Goal: Information Seeking & Learning: Learn about a topic

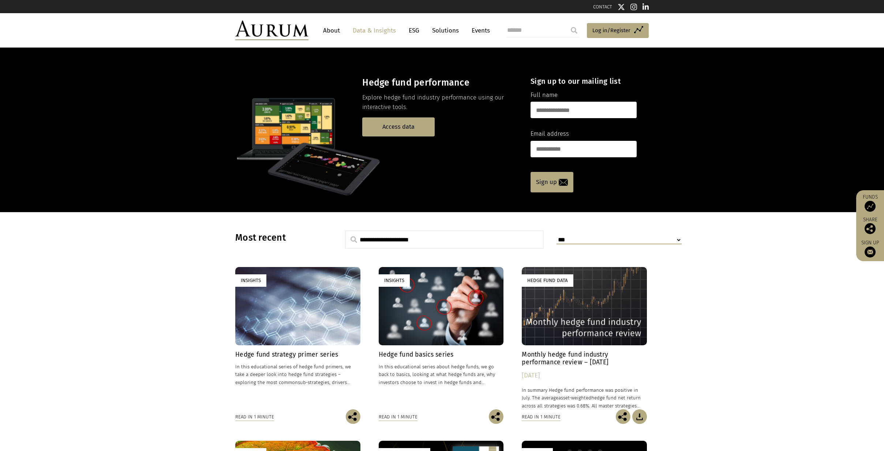
click at [408, 352] on h4 "Hedge fund basics series" at bounding box center [441, 355] width 125 height 8
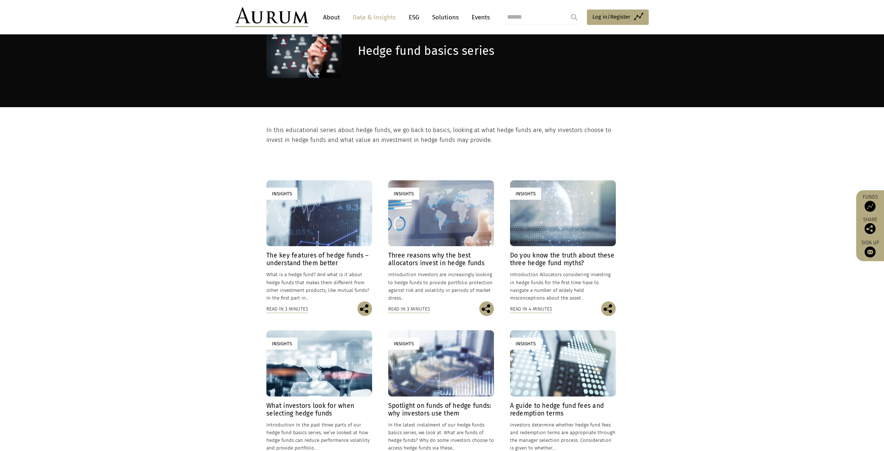
scroll to position [33, 0]
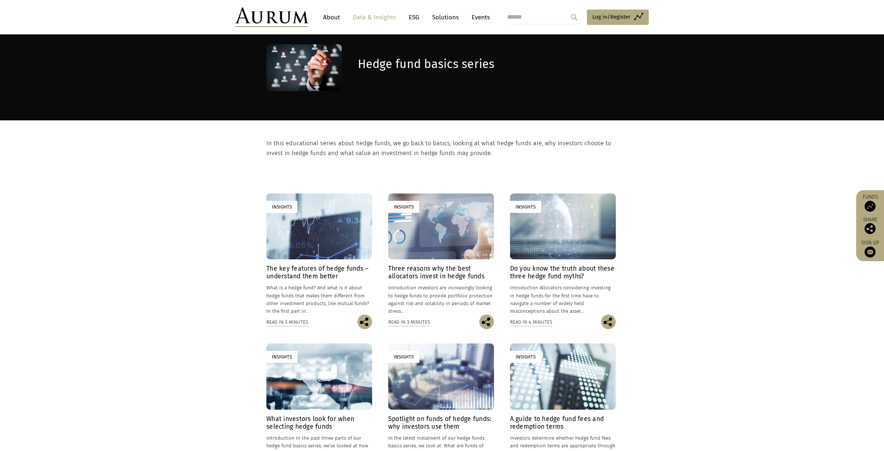
click at [302, 275] on h4 "The key features of hedge funds – understand them better" at bounding box center [319, 272] width 106 height 15
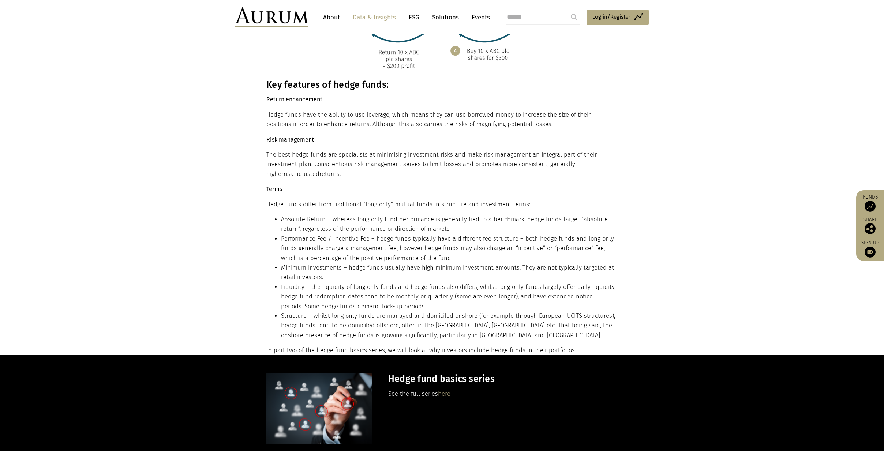
scroll to position [807, 0]
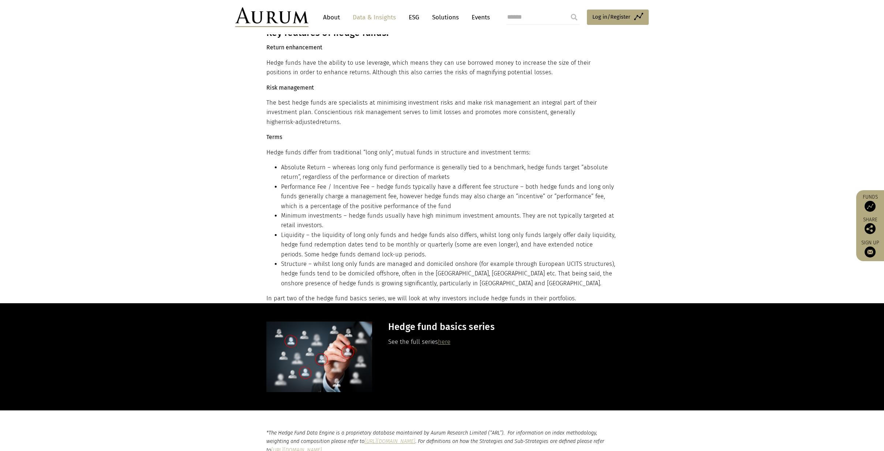
click at [449, 338] on link "here" at bounding box center [444, 341] width 12 height 7
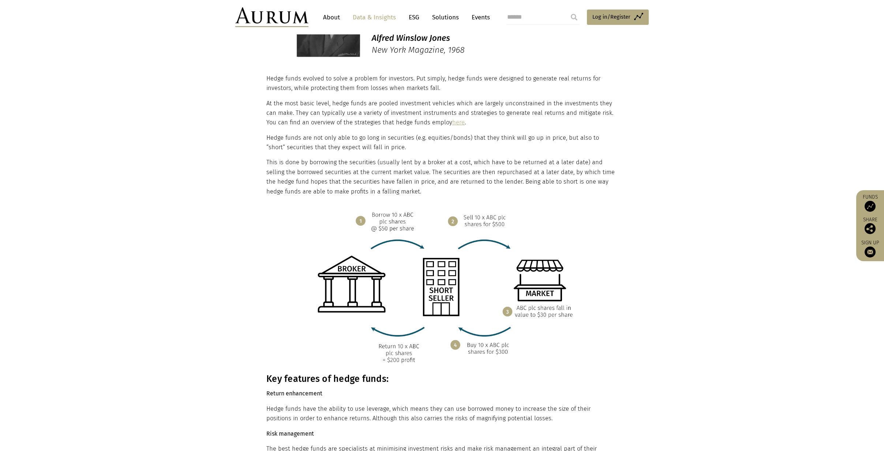
scroll to position [0, 0]
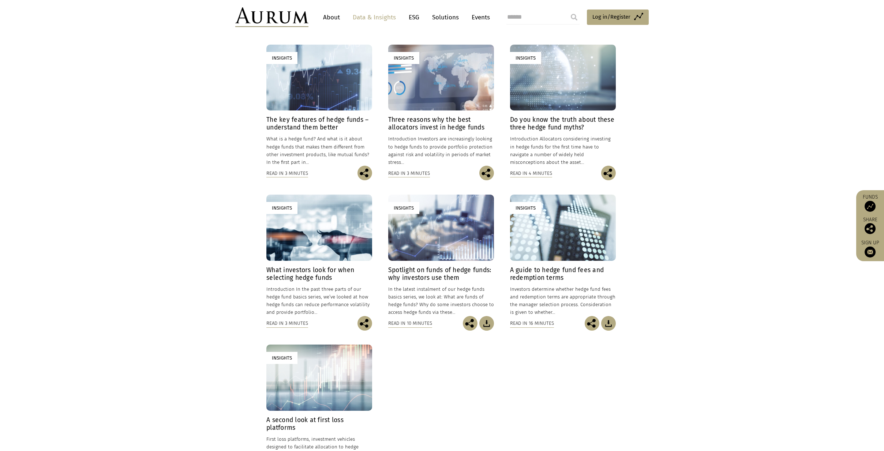
scroll to position [211, 0]
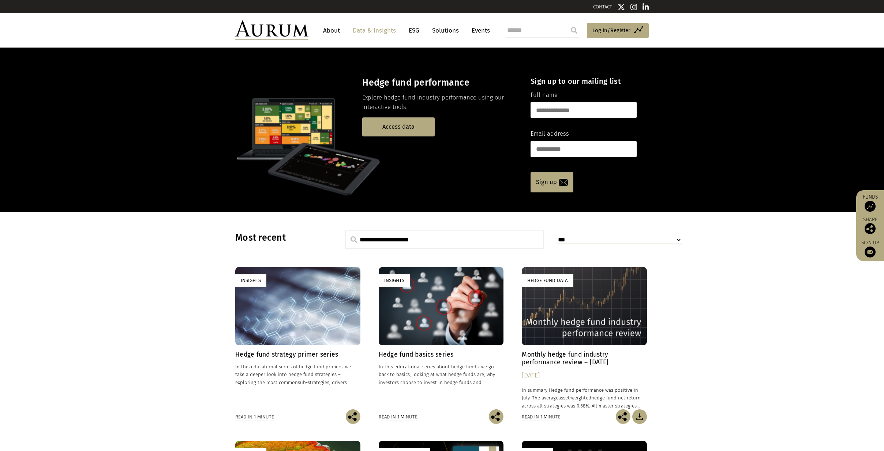
click at [248, 352] on h4 "Hedge fund strategy primer series" at bounding box center [297, 355] width 125 height 8
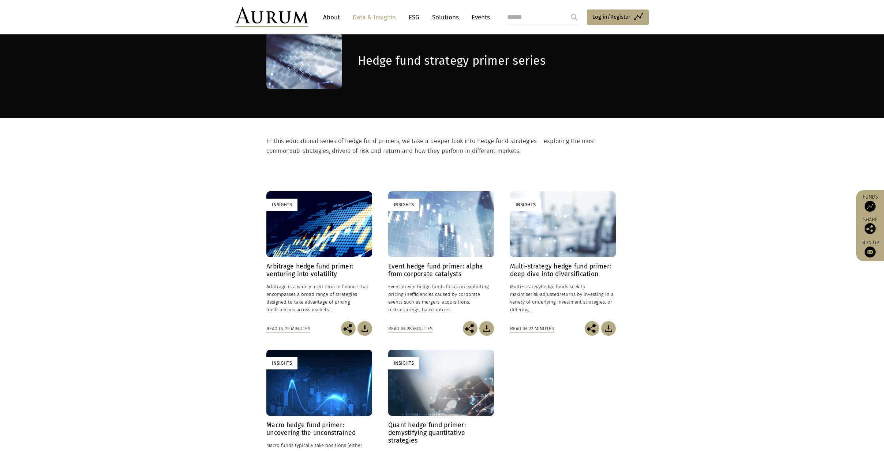
scroll to position [78, 0]
